Goal: Obtain resource: Obtain resource

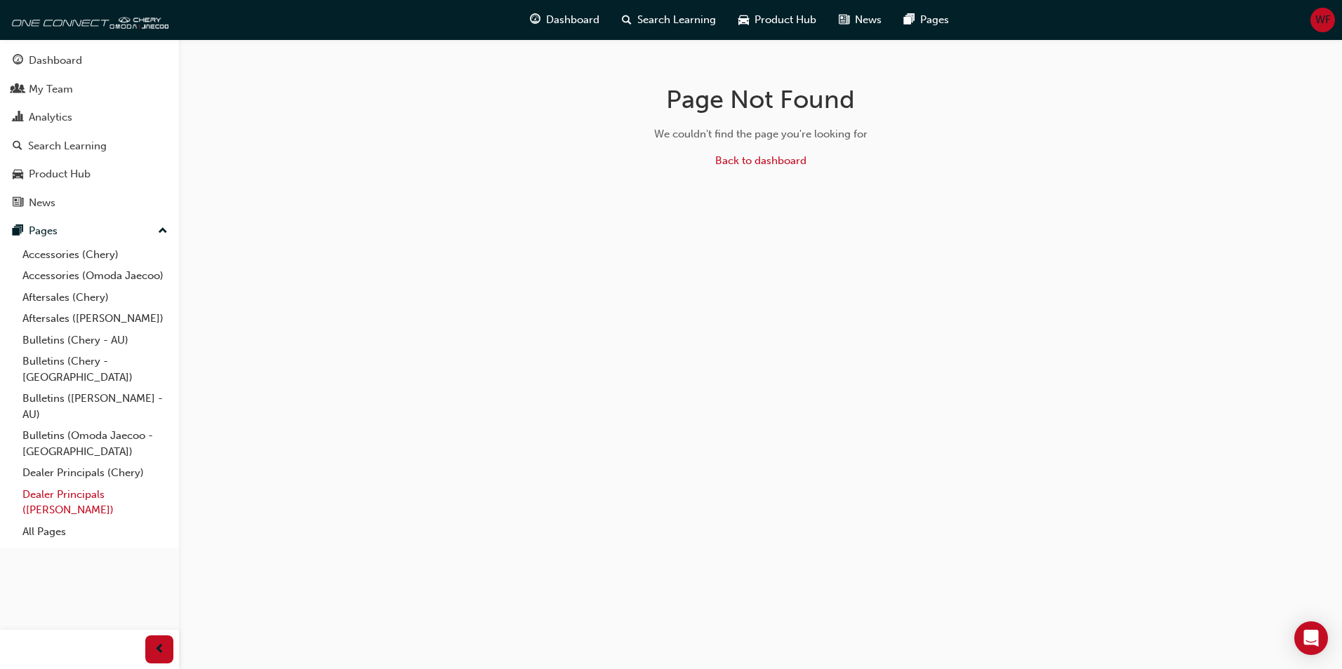
click at [79, 484] on link "Dealer Principals ([PERSON_NAME])" at bounding box center [95, 502] width 156 height 37
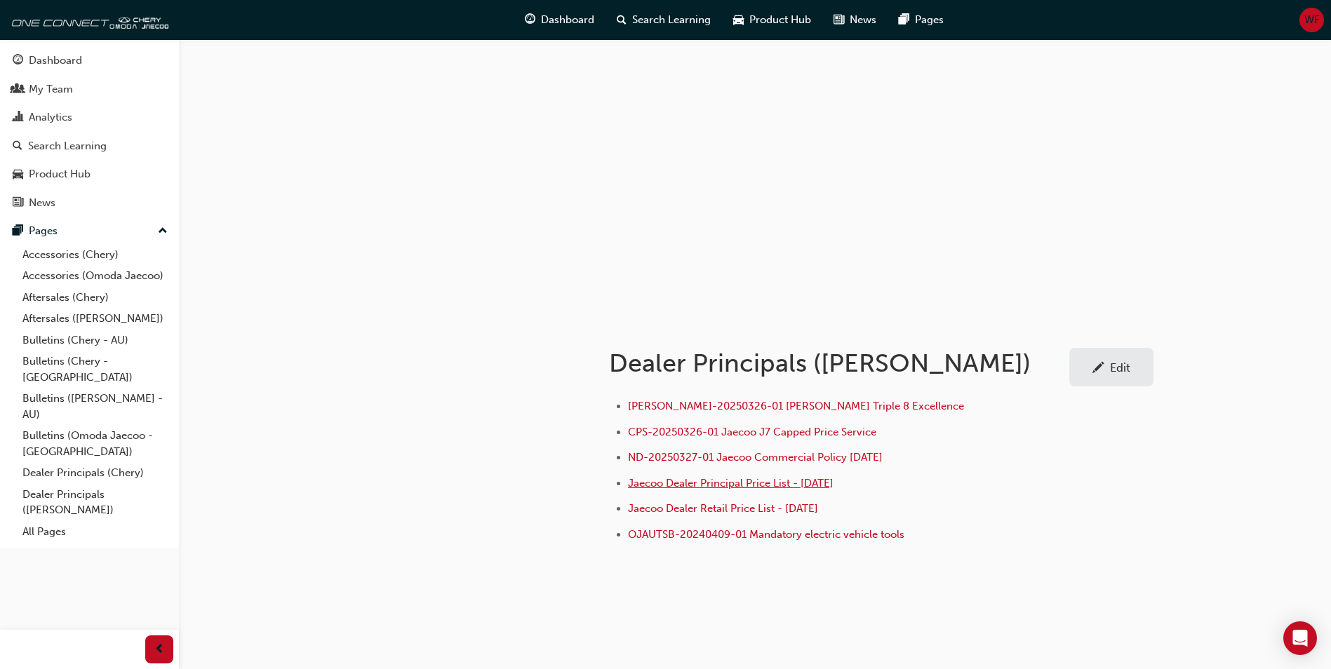
click at [798, 486] on span "Jaecoo Dealer Principal Price List - 27 March 2025" at bounding box center [731, 483] width 206 height 13
click at [834, 480] on span "Jaecoo Dealer Principal Price List - 27 March 2025" at bounding box center [731, 483] width 206 height 13
click at [750, 453] on span "ND-20250327-01 Jaecoo Commercial Policy [DATE]" at bounding box center [755, 457] width 255 height 13
click at [96, 388] on link "Bulletins ([PERSON_NAME] - AU)" at bounding box center [95, 406] width 156 height 37
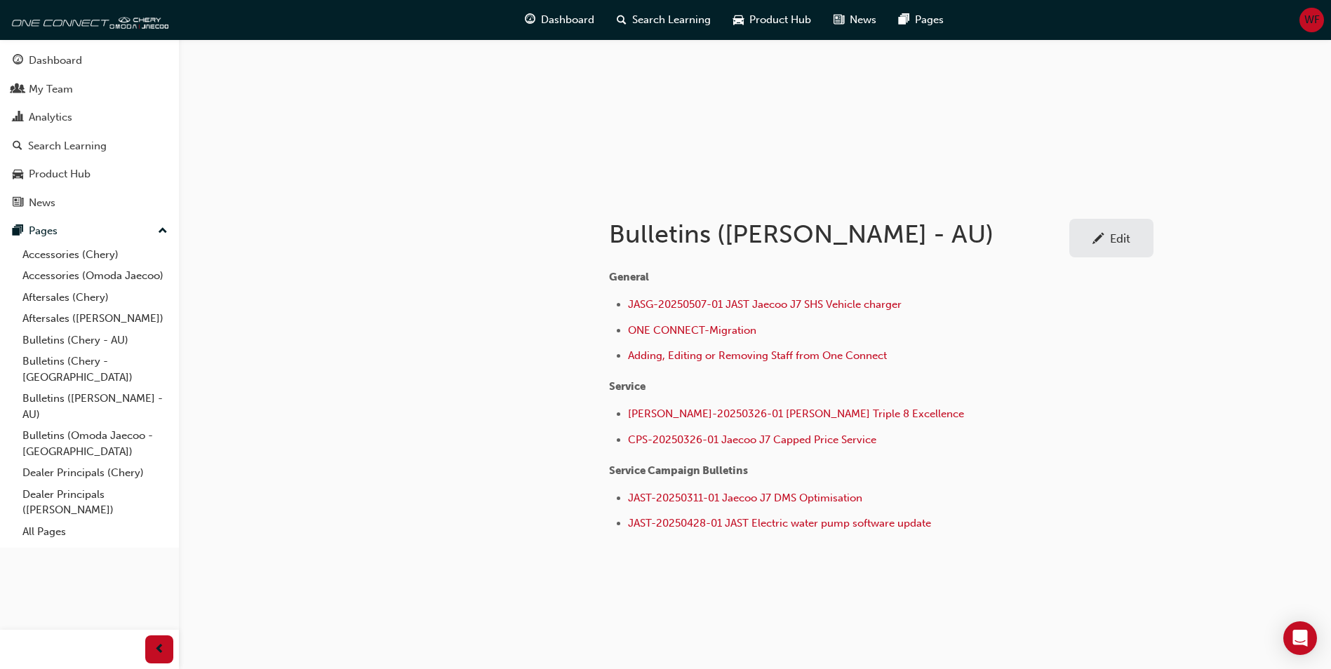
scroll to position [131, 0]
click at [97, 484] on link "Dealer Principals ([PERSON_NAME])" at bounding box center [95, 502] width 156 height 37
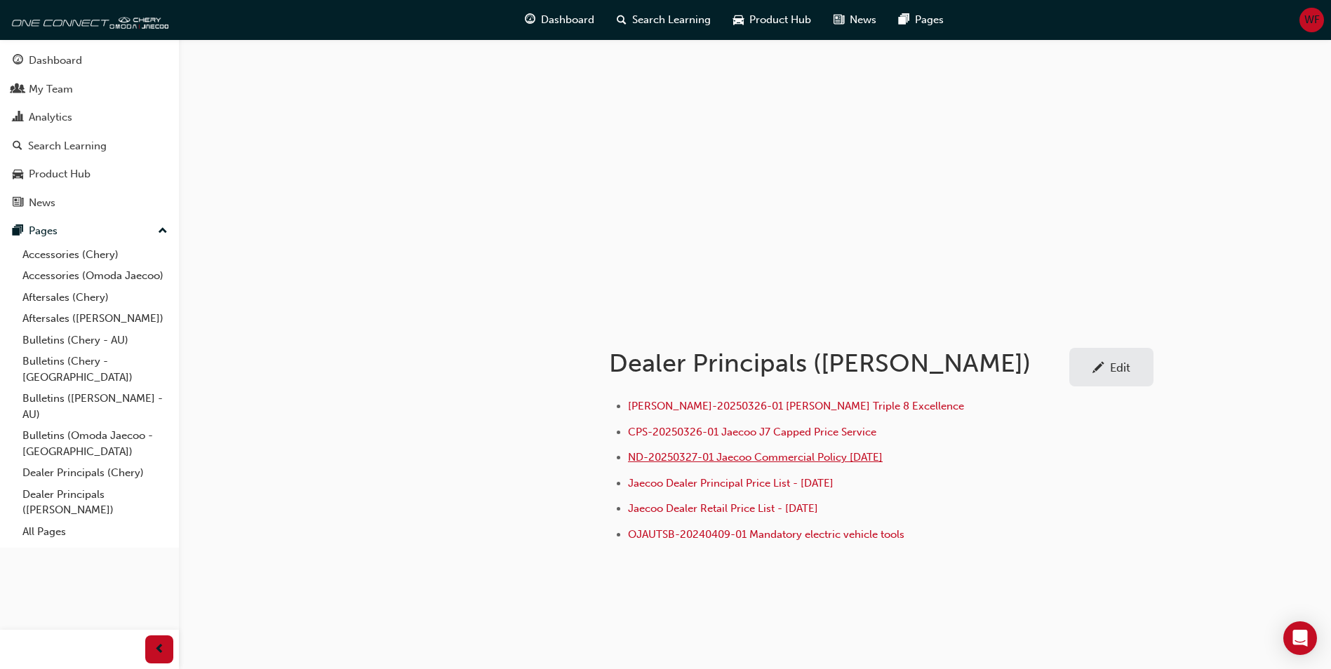
click at [857, 454] on span "ND-20250327-01 Jaecoo Commercial Policy March 2025" at bounding box center [755, 457] width 255 height 13
